Goal: Information Seeking & Learning: Learn about a topic

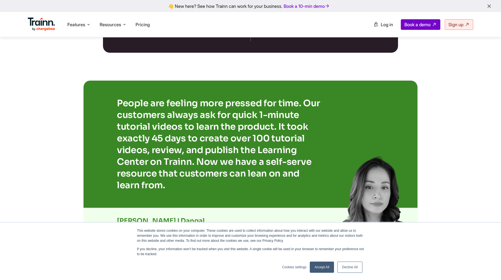
scroll to position [1191, 0]
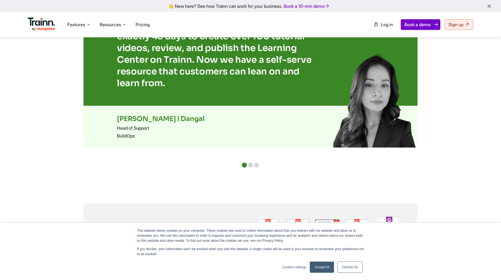
click at [422, 28] on link "Book a demo" at bounding box center [421, 24] width 40 height 11
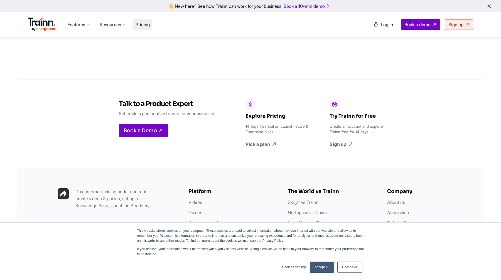
scroll to position [1481, 0]
click at [80, 25] on span "Features" at bounding box center [76, 24] width 18 height 6
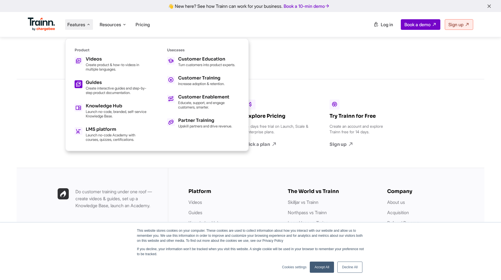
click at [97, 84] on div "Guides" at bounding box center [116, 82] width 61 height 4
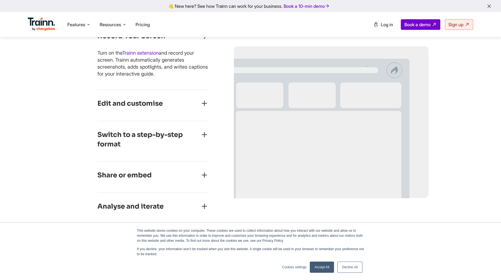
scroll to position [269, 0]
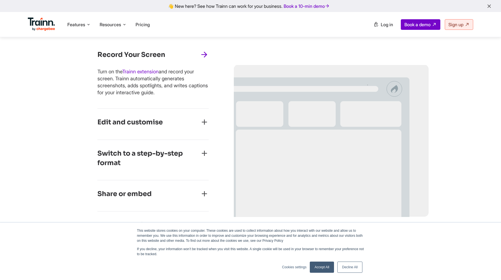
click at [167, 120] on div "Edit and customise" at bounding box center [152, 124] width 111 height 13
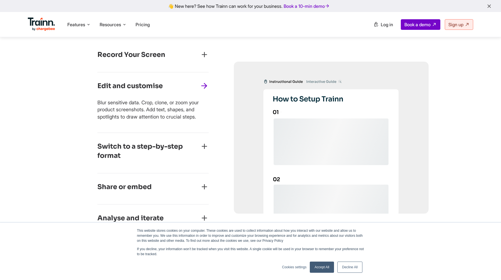
click at [197, 50] on div "Record Your Screen" at bounding box center [152, 56] width 111 height 13
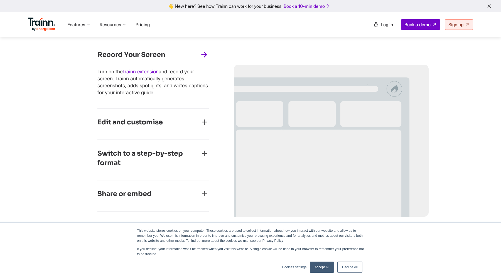
click at [184, 145] on div "Switch to a step-by-step format Transform your interactive guide into a step-by…" at bounding box center [152, 160] width 111 height 40
click at [186, 155] on h3 "Switch to a step-by-step format" at bounding box center [148, 158] width 102 height 19
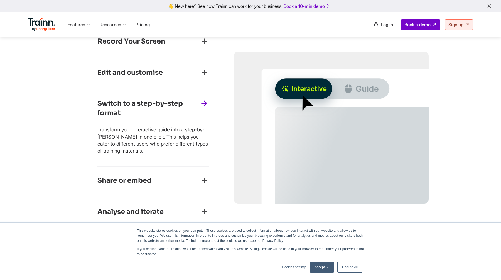
scroll to position [303, 0]
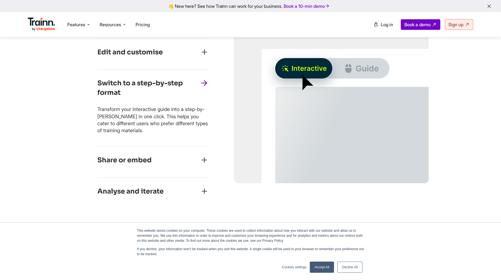
click at [189, 164] on div "Share or embed" at bounding box center [152, 161] width 111 height 13
